Goal: Task Accomplishment & Management: Complete application form

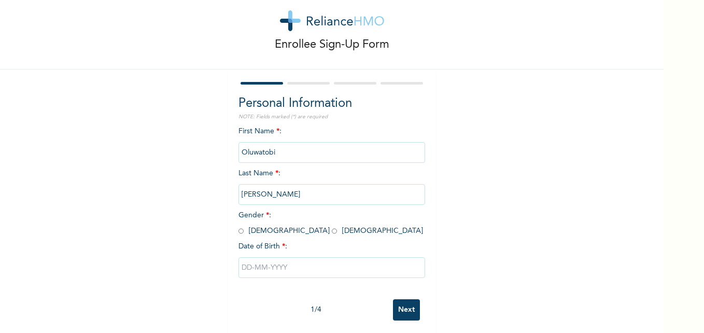
scroll to position [32, 0]
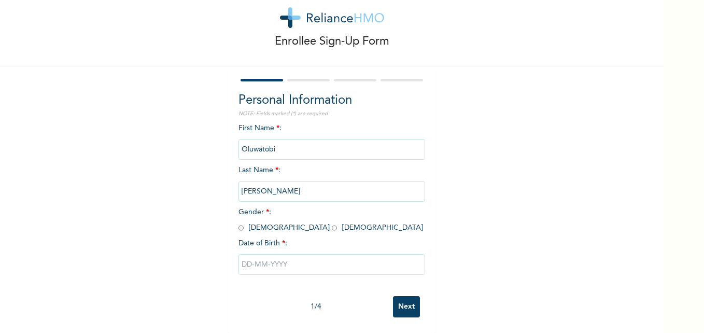
click at [332, 223] on input "radio" at bounding box center [334, 228] width 5 height 10
radio input "true"
click at [256, 254] on input "text" at bounding box center [331, 264] width 187 height 21
select select "9"
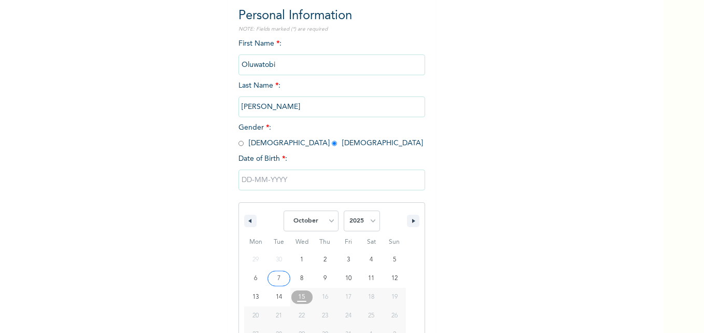
scroll to position [138, 0]
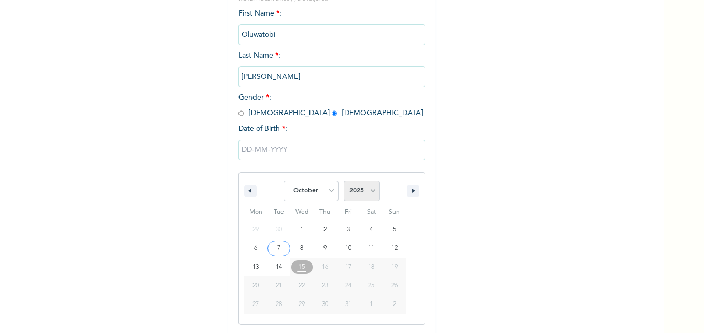
click at [355, 191] on select "2025 2024 2023 2022 2021 2020 2019 2018 2017 2016 2015 2014 2013 2012 2011 2010…" at bounding box center [362, 190] width 36 height 21
select select "1997"
click at [344, 181] on select "2025 2024 2023 2022 2021 2020 2019 2018 2017 2016 2015 2014 2013 2012 2011 2010…" at bounding box center [362, 190] width 36 height 21
click at [315, 191] on select "January February March April May June July August September October November De…" at bounding box center [310, 190] width 55 height 21
select select "11"
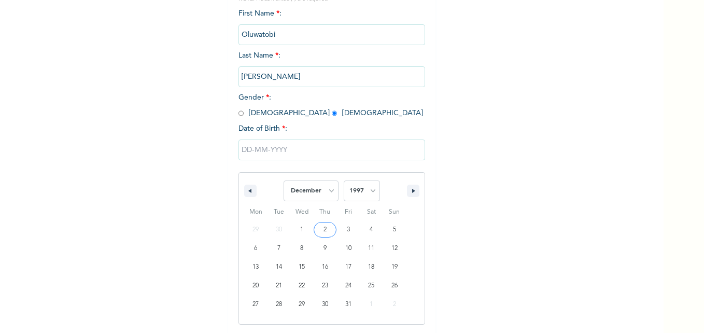
click at [283, 181] on select "January February March April May June July August September October November De…" at bounding box center [310, 190] width 55 height 21
type input "[DATE]"
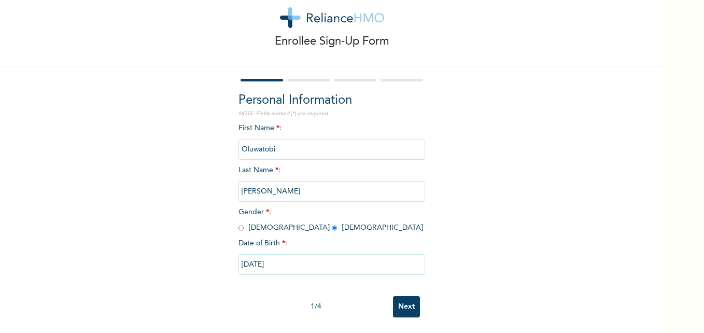
scroll to position [32, 0]
click at [398, 300] on input "Next" at bounding box center [406, 306] width 27 height 21
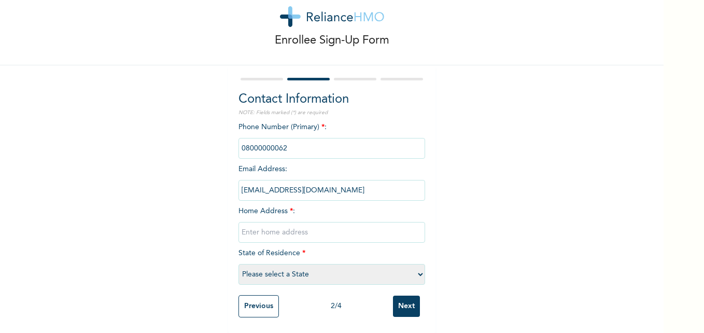
click at [287, 147] on input "phone" at bounding box center [331, 148] width 187 height 21
click at [273, 147] on input "phone" at bounding box center [331, 148] width 187 height 21
drag, startPoint x: 273, startPoint y: 147, endPoint x: 331, endPoint y: 146, distance: 58.0
click at [331, 146] on input "phone" at bounding box center [331, 148] width 187 height 21
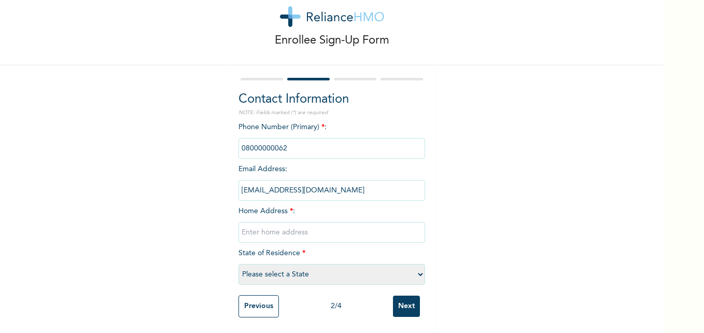
click at [331, 146] on input "phone" at bounding box center [331, 148] width 187 height 21
click at [516, 203] on div "Enrollee Sign-Up Form Contact Information NOTE: Fields marked (*) are required …" at bounding box center [331, 154] width 663 height 358
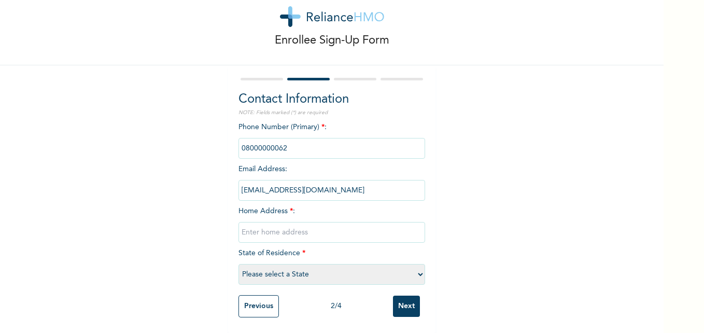
click at [268, 227] on input "text" at bounding box center [331, 232] width 187 height 21
type input "[PERSON_NAME], Surulere"
click at [277, 269] on select "Please select a State [PERSON_NAME] (FCT) [PERSON_NAME] Ibom [GEOGRAPHIC_DATA] …" at bounding box center [331, 274] width 187 height 21
select select "25"
click at [238, 264] on select "Please select a State [PERSON_NAME] (FCT) [PERSON_NAME] Ibom [GEOGRAPHIC_DATA] …" at bounding box center [331, 274] width 187 height 21
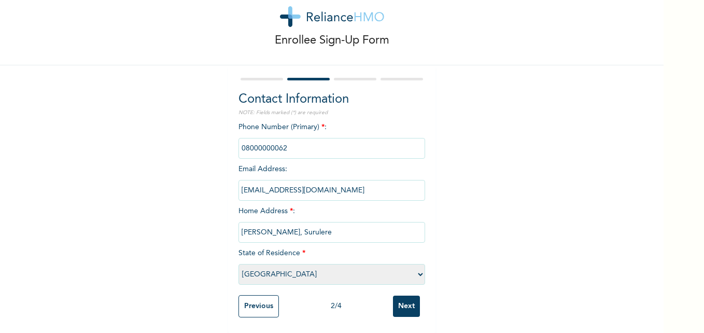
click at [277, 225] on input "[PERSON_NAME], Surulere" at bounding box center [331, 232] width 187 height 21
type input "[GEOGRAPHIC_DATA], Surulere"
click at [288, 141] on input "phone" at bounding box center [331, 148] width 187 height 21
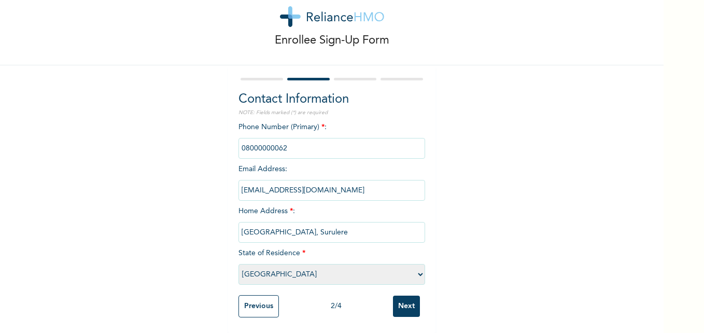
click at [474, 153] on div "Enrollee Sign-Up Form Contact Information NOTE: Fields marked (*) are required …" at bounding box center [331, 154] width 663 height 358
click at [452, 191] on div "Enrollee Sign-Up Form Contact Information NOTE: Fields marked (*) are required …" at bounding box center [331, 154] width 663 height 358
click at [260, 303] on input "Previous" at bounding box center [258, 306] width 40 height 22
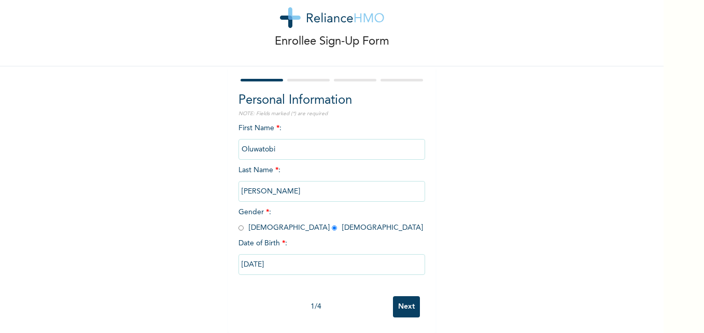
scroll to position [32, 0]
click at [301, 144] on input "Oluwatobi" at bounding box center [331, 149] width 187 height 21
click at [444, 206] on div "Enrollee Sign-Up Form Personal Information NOTE: Fields marked (*) are required…" at bounding box center [331, 154] width 663 height 357
click at [394, 296] on input "Next" at bounding box center [406, 306] width 27 height 21
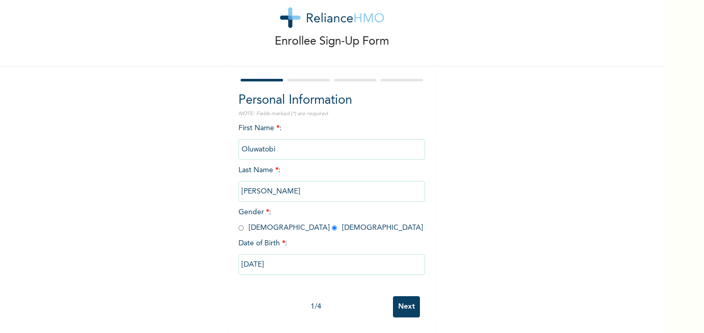
select select "25"
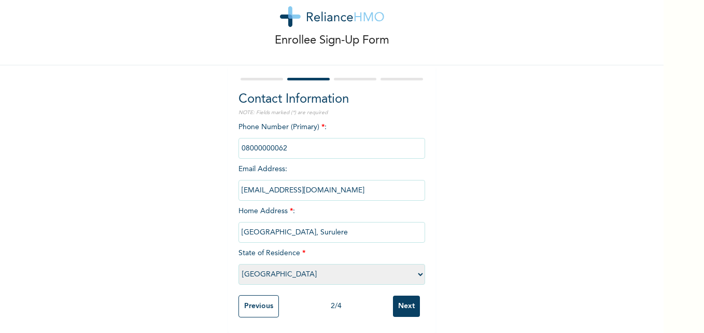
scroll to position [33, 0]
click at [400, 302] on input "Next" at bounding box center [406, 305] width 27 height 21
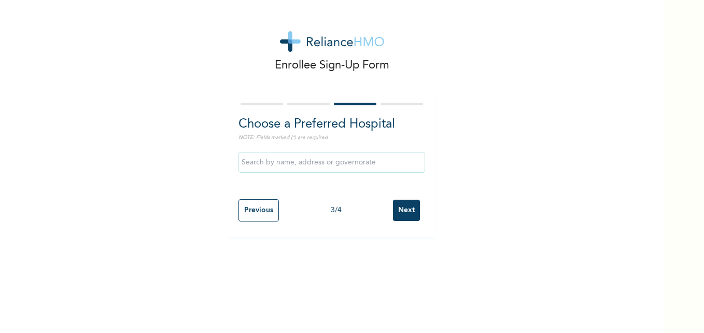
scroll to position [0, 0]
click at [316, 165] on input "text" at bounding box center [331, 162] width 187 height 21
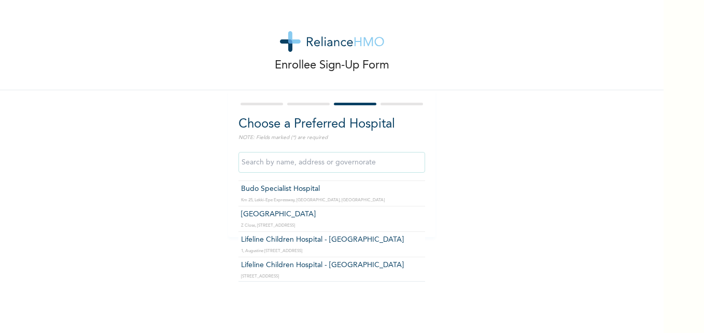
scroll to position [207, 0]
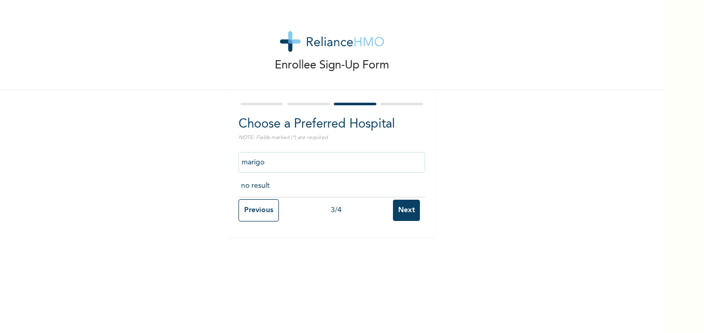
type input "marigo"
click at [269, 163] on input "marigo" at bounding box center [331, 162] width 187 height 21
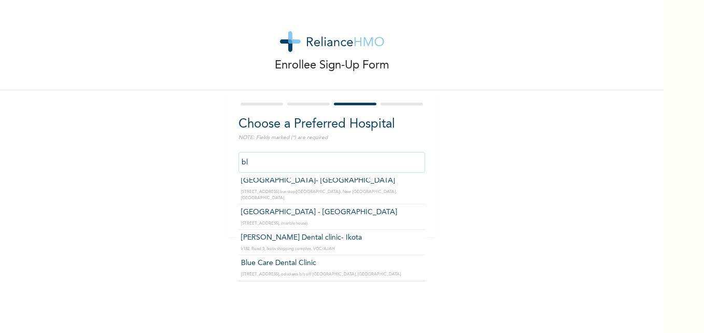
scroll to position [0, 0]
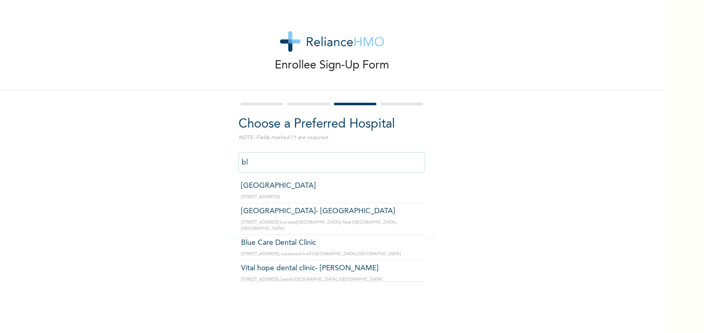
type input "b"
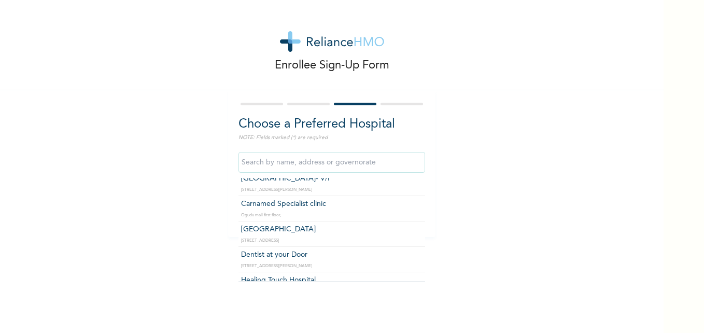
scroll to position [14457, 0]
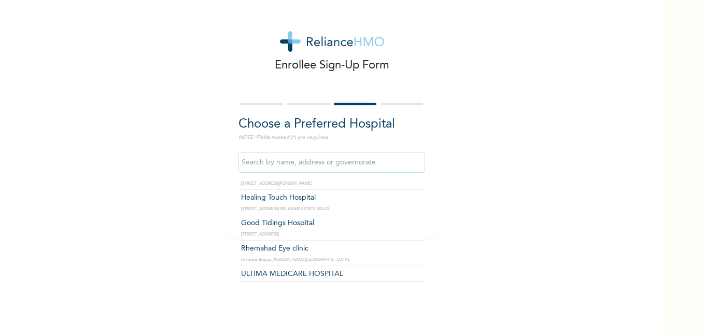
click at [306, 165] on input "text" at bounding box center [331, 162] width 187 height 21
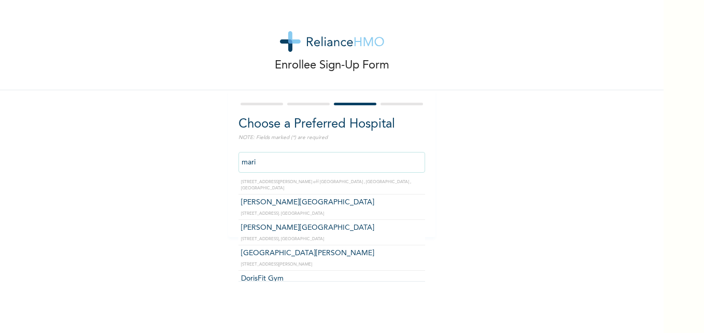
scroll to position [0, 0]
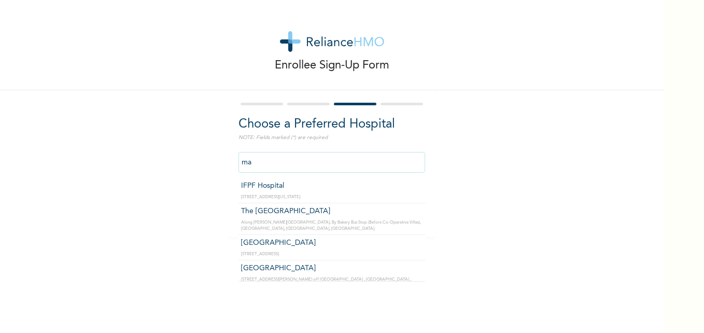
type input "m"
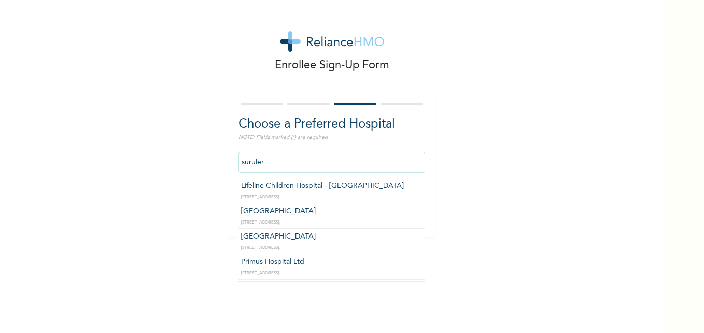
type input "surulere"
click input "Next" at bounding box center [406, 209] width 27 height 21
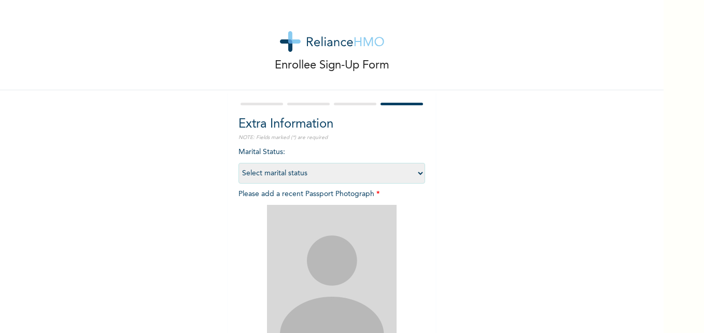
scroll to position [121, 0]
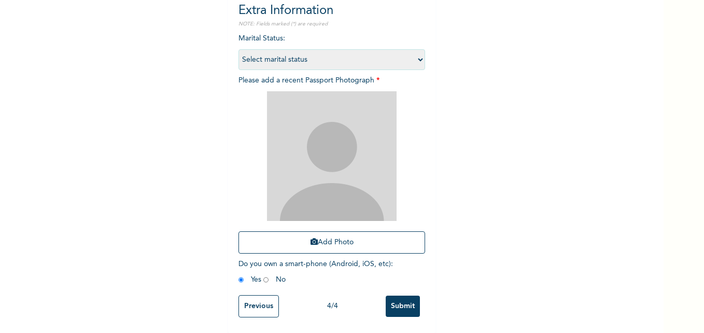
click at [248, 298] on input "Previous" at bounding box center [258, 306] width 40 height 22
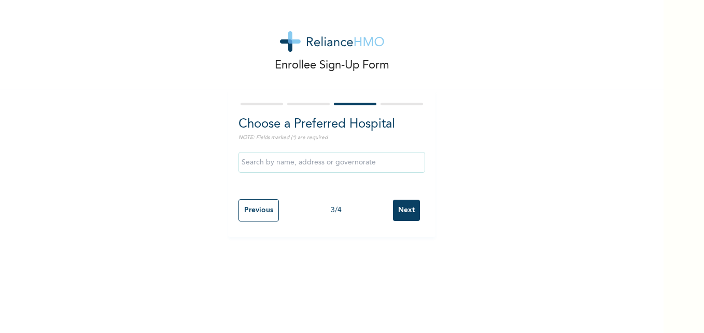
scroll to position [0, 0]
click at [299, 168] on input "text" at bounding box center [331, 162] width 187 height 21
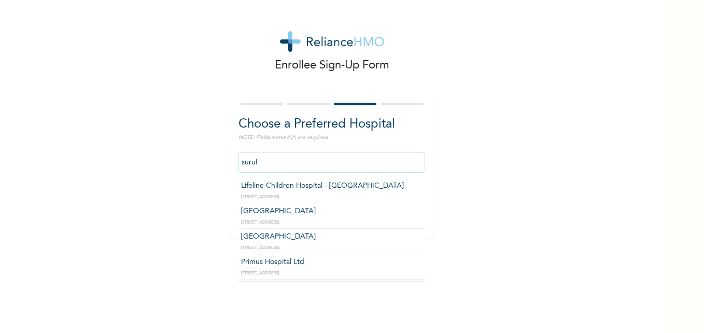
type input "[GEOGRAPHIC_DATA]"
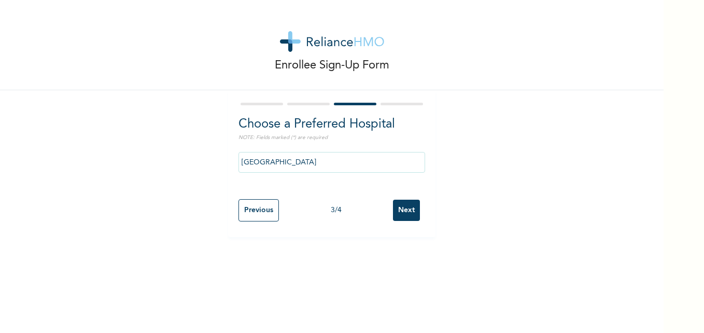
click at [403, 206] on input "Next" at bounding box center [406, 209] width 27 height 21
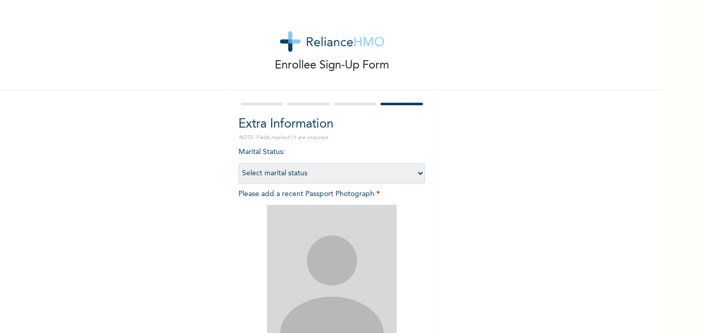
click at [322, 170] on select "Select marital status [DEMOGRAPHIC_DATA] Married [DEMOGRAPHIC_DATA] Widow/[DEMO…" at bounding box center [331, 173] width 187 height 21
select select "1"
click at [238, 163] on select "Select marital status [DEMOGRAPHIC_DATA] Married [DEMOGRAPHIC_DATA] Widow/[DEMO…" at bounding box center [331, 173] width 187 height 21
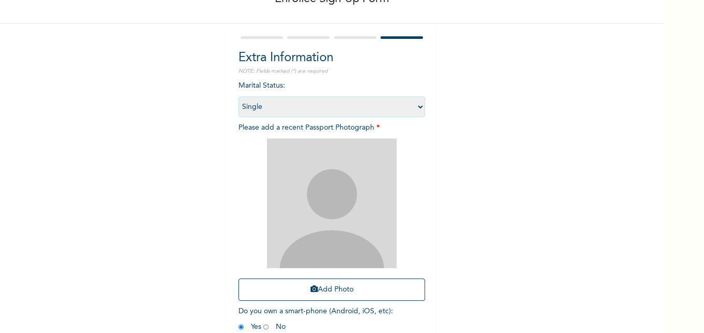
scroll to position [121, 0]
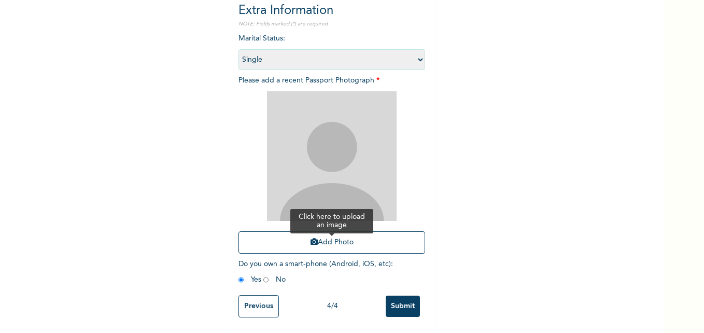
click at [331, 238] on button "Add Photo" at bounding box center [331, 242] width 187 height 22
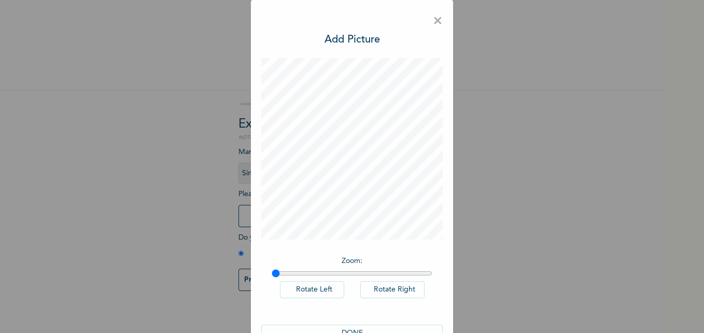
scroll to position [29, 0]
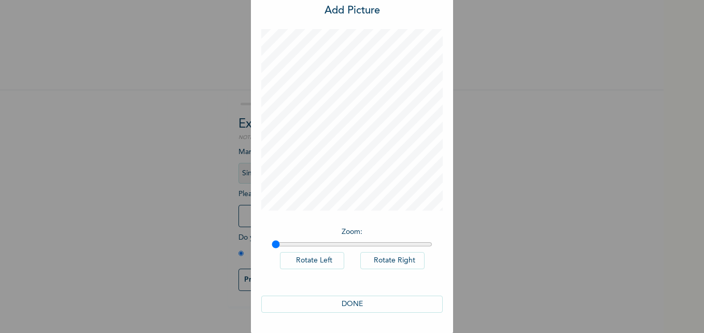
click at [344, 301] on button "DONE" at bounding box center [351, 303] width 181 height 17
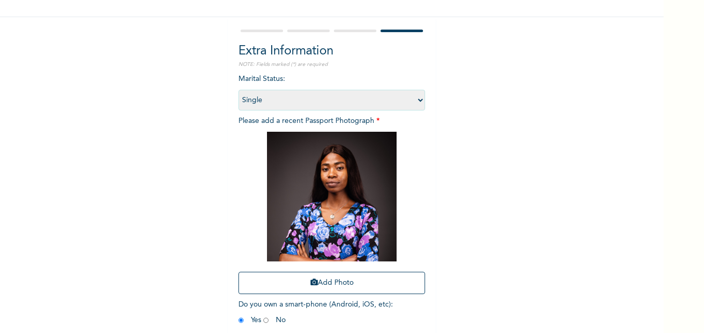
scroll to position [121, 0]
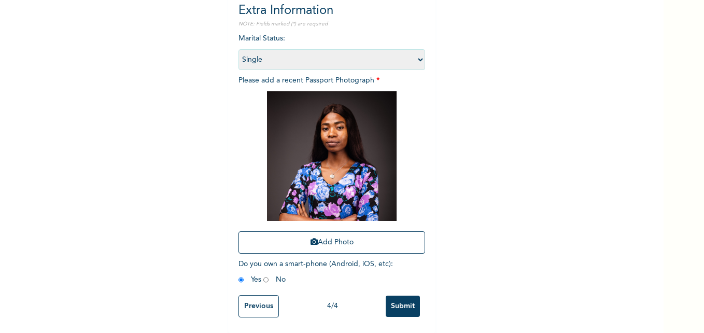
click at [402, 295] on input "Submit" at bounding box center [403, 305] width 34 height 21
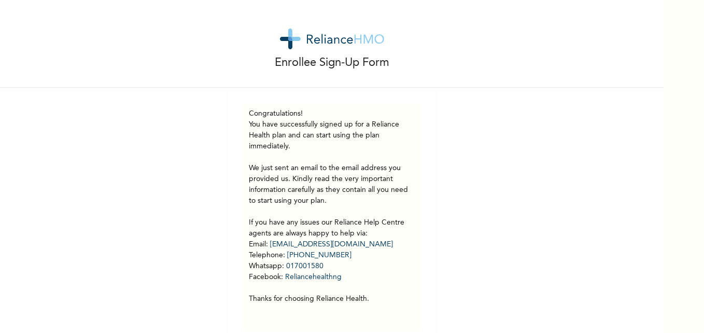
scroll to position [0, 0]
